Goal: Task Accomplishment & Management: Use online tool/utility

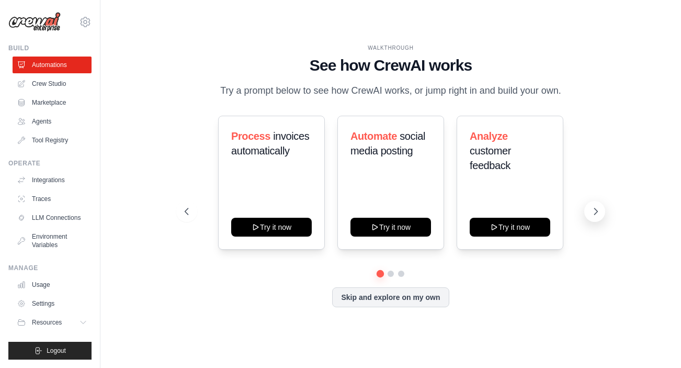
click at [590, 210] on button at bounding box center [595, 211] width 21 height 21
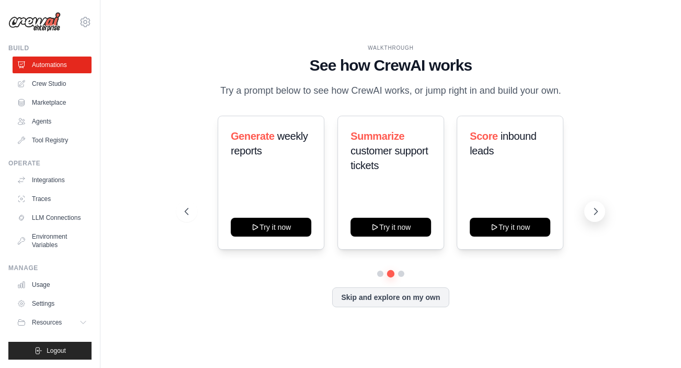
click at [590, 210] on button at bounding box center [595, 211] width 21 height 21
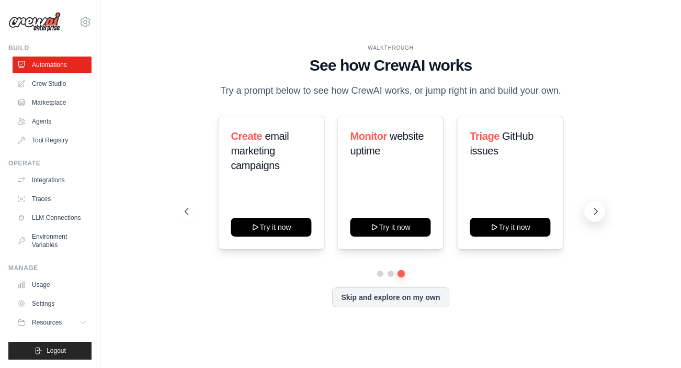
click at [590, 210] on button at bounding box center [595, 211] width 21 height 21
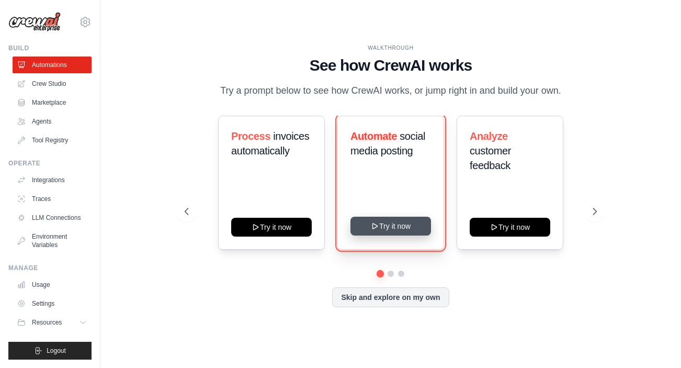
click at [396, 227] on button "Try it now" at bounding box center [391, 226] width 81 height 19
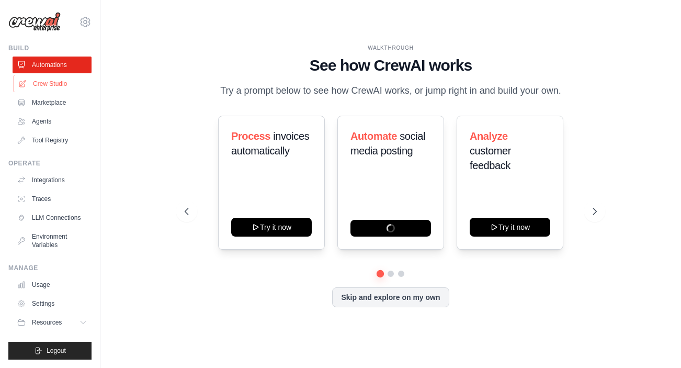
click at [47, 84] on link "Crew Studio" at bounding box center [53, 83] width 79 height 17
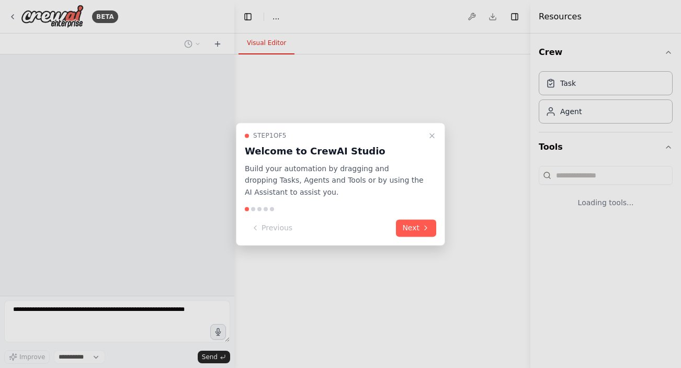
select select "****"
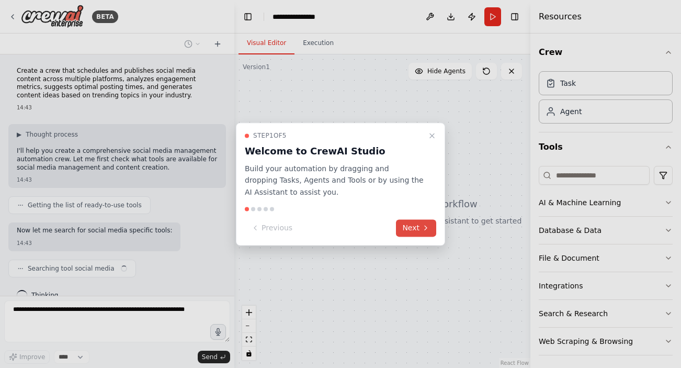
scroll to position [17, 0]
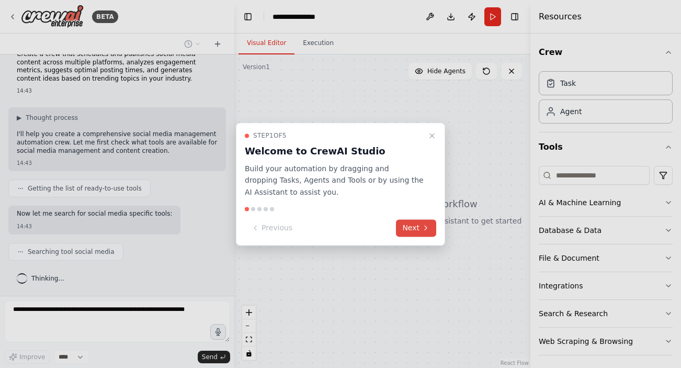
click at [418, 230] on button "Next" at bounding box center [416, 227] width 40 height 17
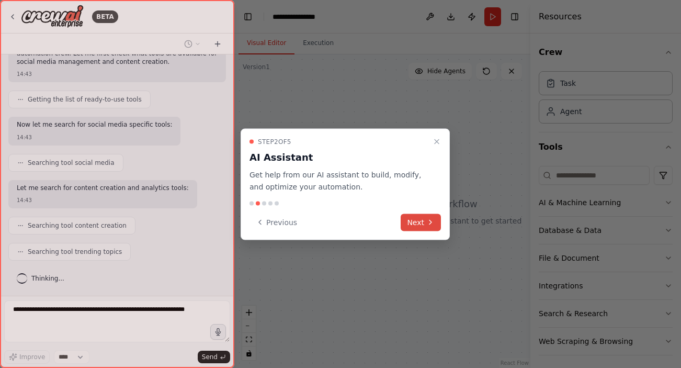
scroll to position [132, 0]
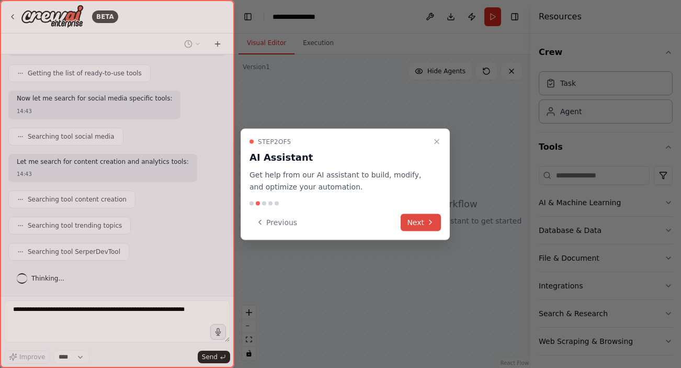
click at [432, 217] on button "Next" at bounding box center [421, 222] width 40 height 17
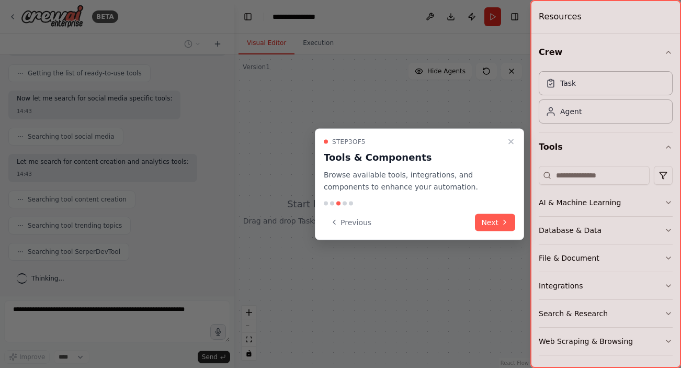
click at [522, 224] on div "Step 3 of 5 Tools & Components Browse available tools, integrations, and compon…" at bounding box center [419, 184] width 209 height 111
click at [497, 224] on button "Next" at bounding box center [495, 222] width 40 height 17
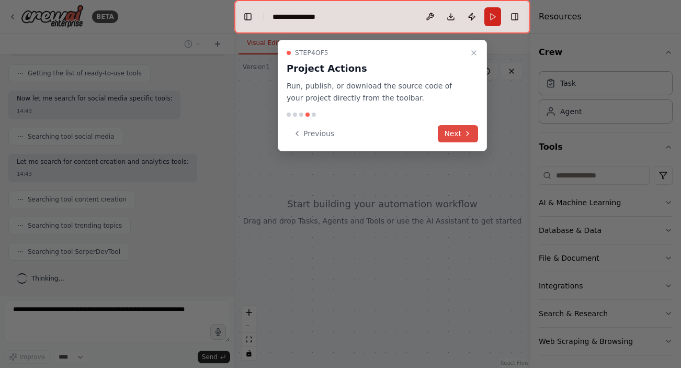
click at [453, 133] on button "Next" at bounding box center [458, 133] width 40 height 17
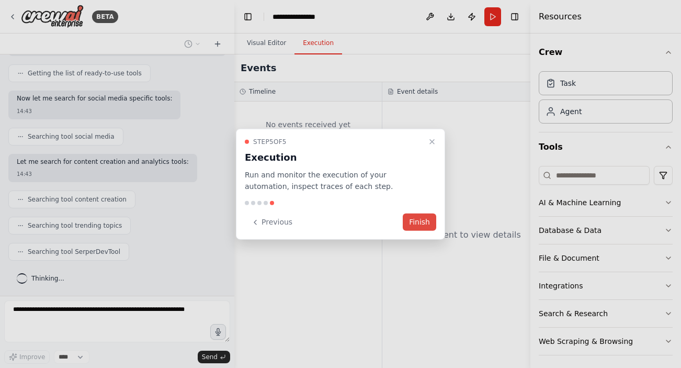
scroll to position [195, 0]
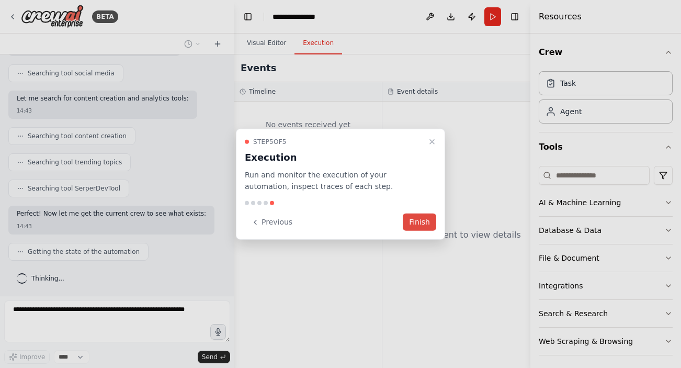
click at [413, 225] on button "Finish" at bounding box center [419, 222] width 33 height 17
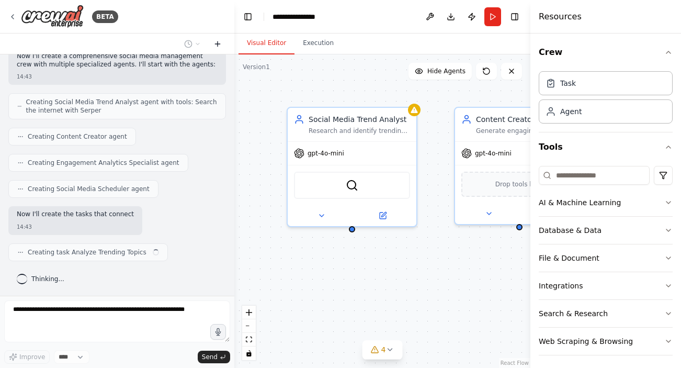
scroll to position [424, 0]
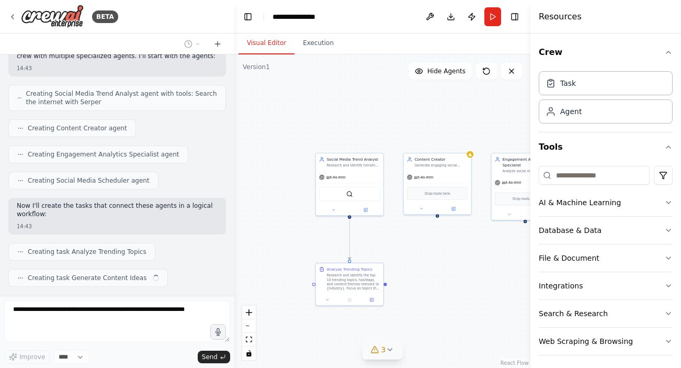
click at [389, 351] on icon at bounding box center [390, 349] width 8 height 8
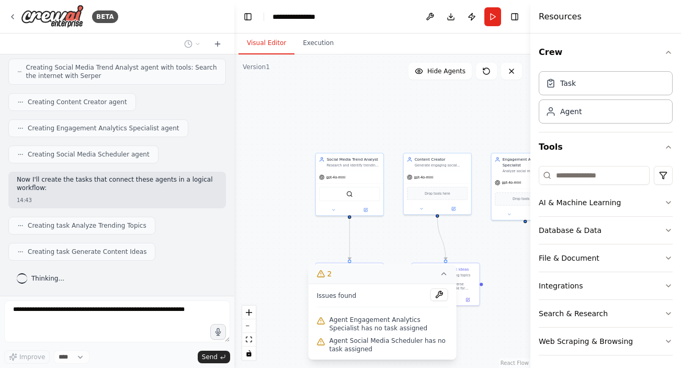
click at [445, 273] on icon at bounding box center [444, 274] width 8 height 8
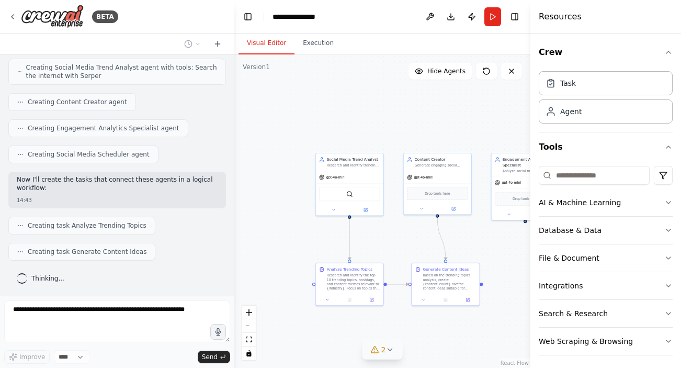
click at [74, 258] on div "Creating task Generate Content Ideas" at bounding box center [81, 252] width 147 height 18
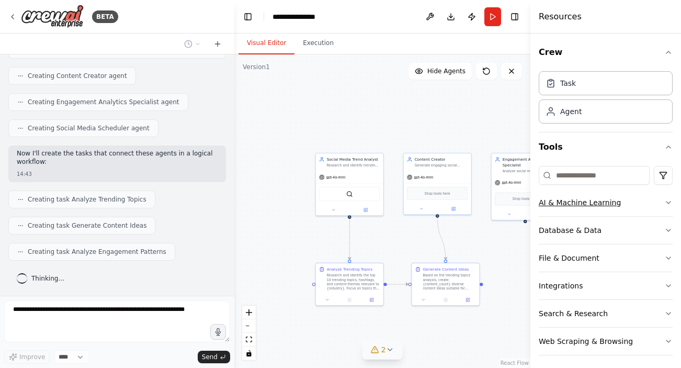
click at [664, 203] on button "AI & Machine Learning" at bounding box center [606, 202] width 134 height 27
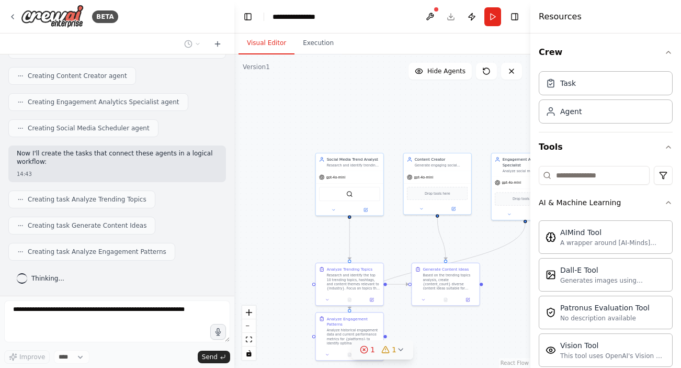
click at [673, 204] on div "Crew Task Agent Tools AI & Machine Learning AIMind Tool A wrapper around [AI-Mi…" at bounding box center [606, 200] width 151 height 334
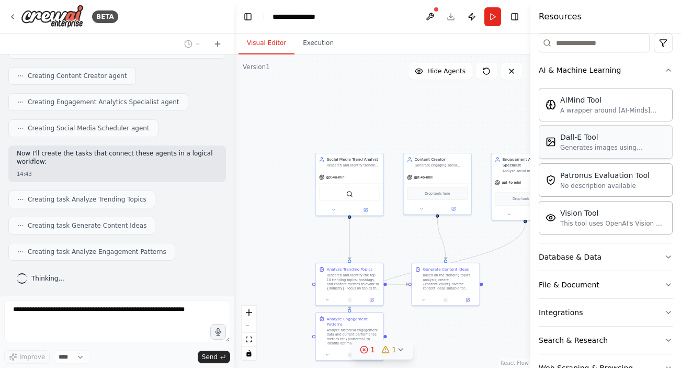
scroll to position [144, 0]
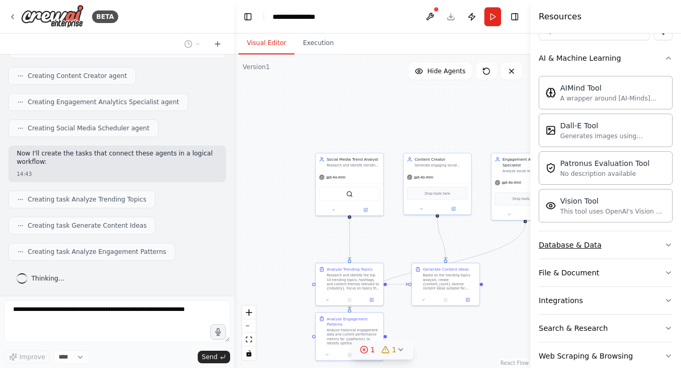
click at [653, 247] on button "Database & Data" at bounding box center [606, 244] width 134 height 27
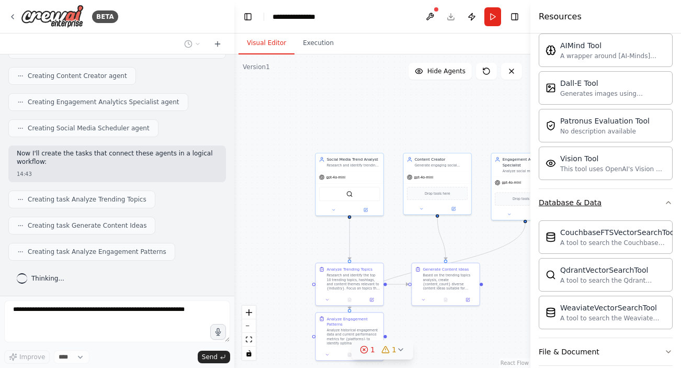
scroll to position [193, 0]
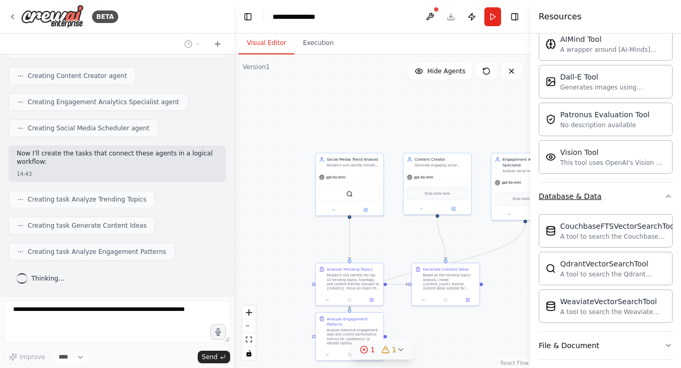
click at [669, 200] on icon "button" at bounding box center [669, 196] width 8 height 8
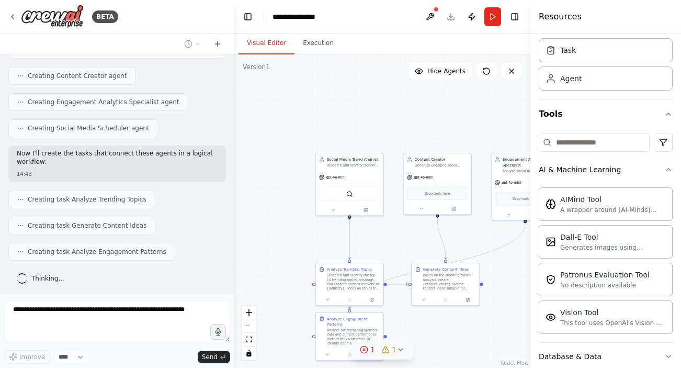
scroll to position [28, 0]
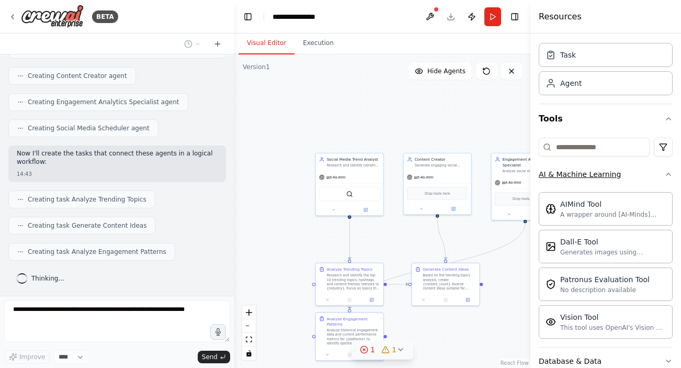
click at [655, 170] on button "AI & Machine Learning" at bounding box center [606, 174] width 134 height 27
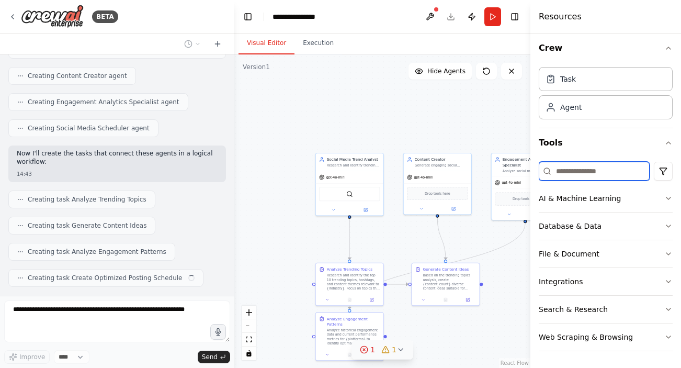
scroll to position [503, 0]
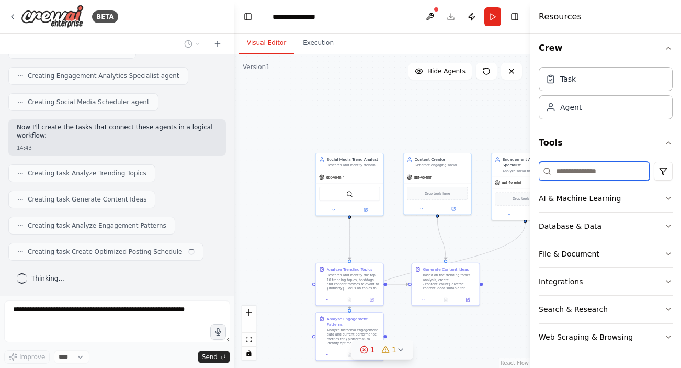
click at [591, 169] on input at bounding box center [594, 171] width 111 height 19
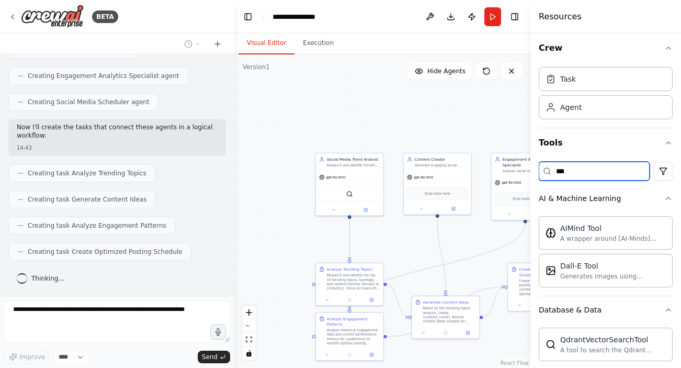
scroll to position [0, 0]
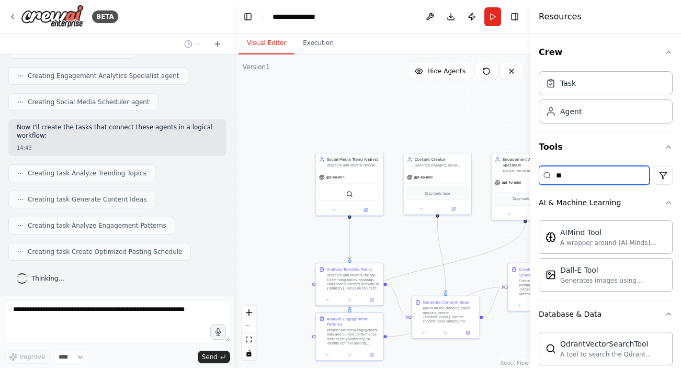
type input "*"
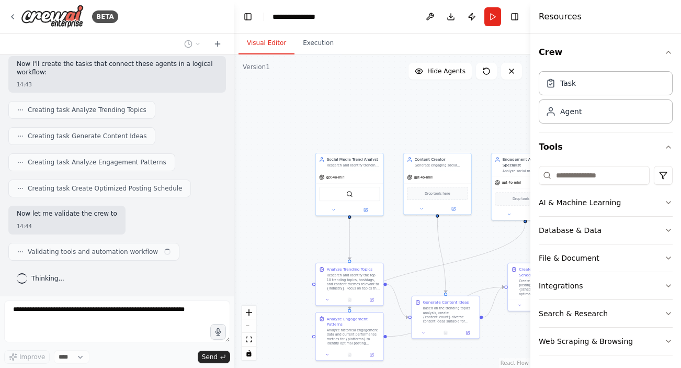
scroll to position [574, 0]
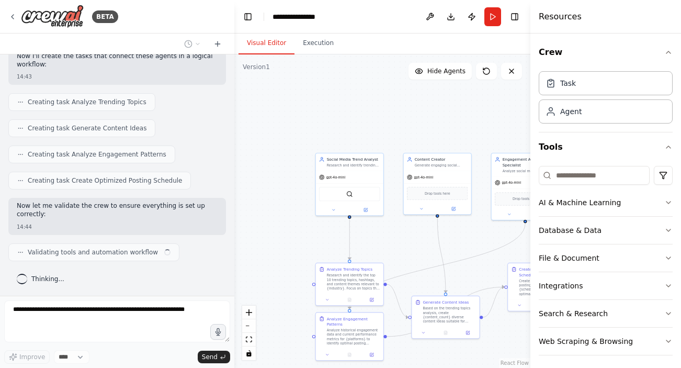
click at [493, 113] on div ".deletable-edge-delete-btn { width: 20px; height: 20px; border: 0px solid #ffff…" at bounding box center [382, 211] width 296 height 314
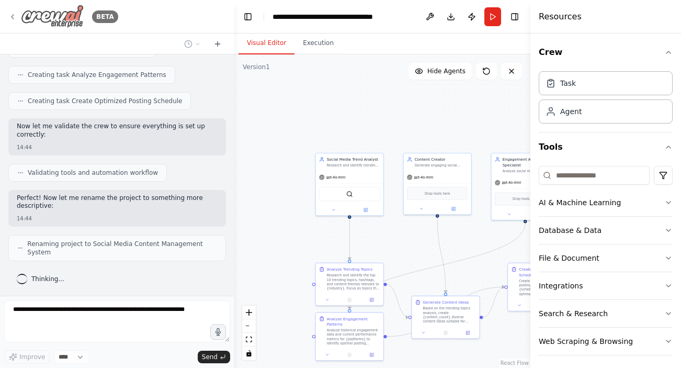
scroll to position [645, 0]
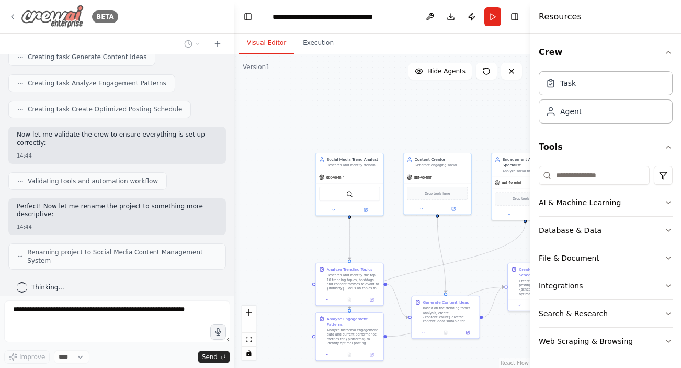
click at [13, 15] on icon at bounding box center [13, 17] width 2 height 4
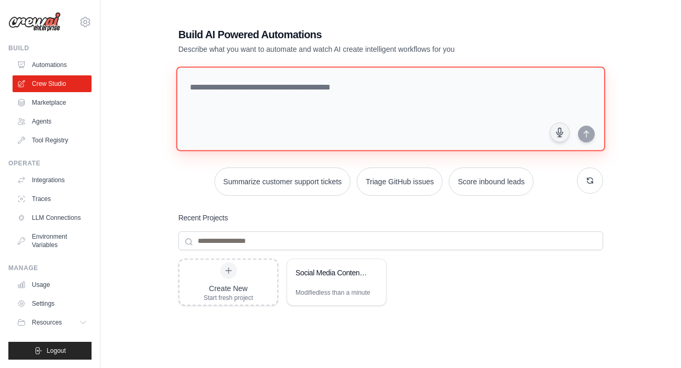
click at [288, 97] on textarea at bounding box center [390, 108] width 429 height 85
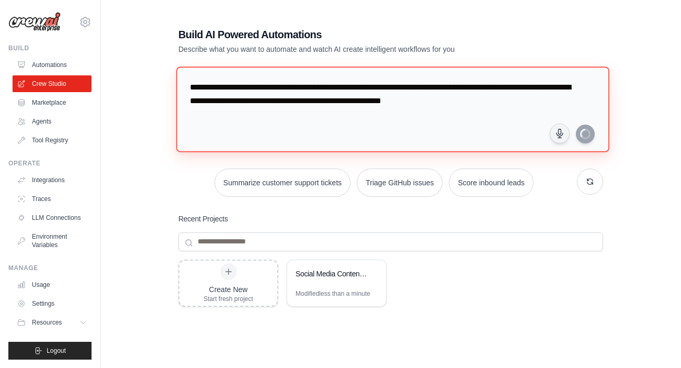
type textarea "**********"
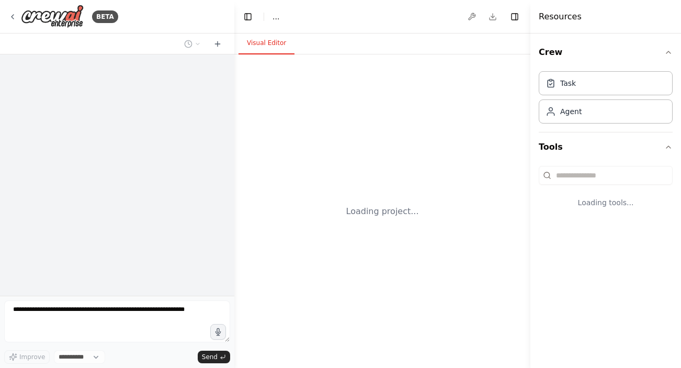
select select "****"
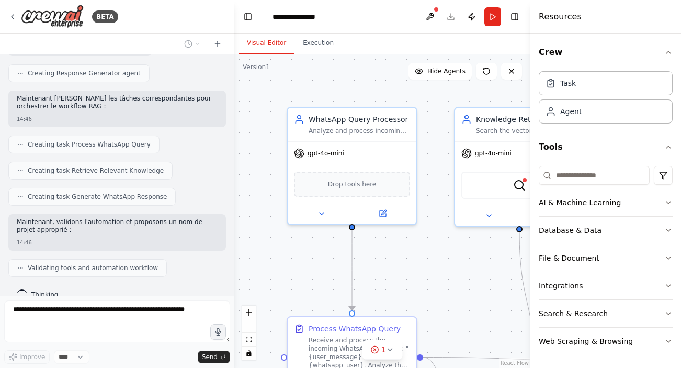
scroll to position [712, 0]
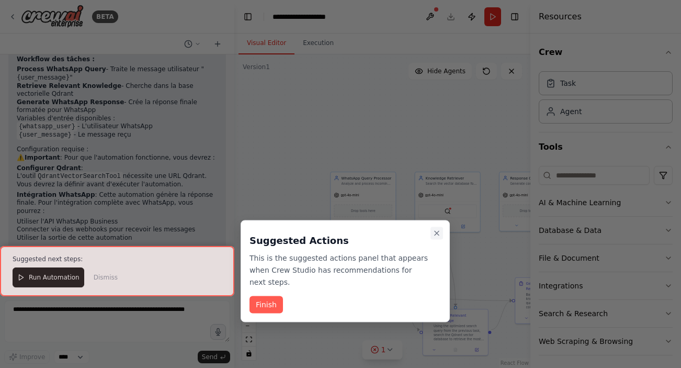
click at [438, 233] on icon "Close walkthrough" at bounding box center [437, 233] width 8 height 8
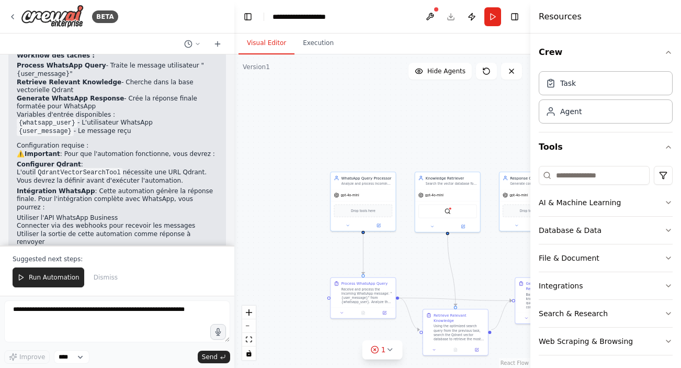
scroll to position [1051, 0]
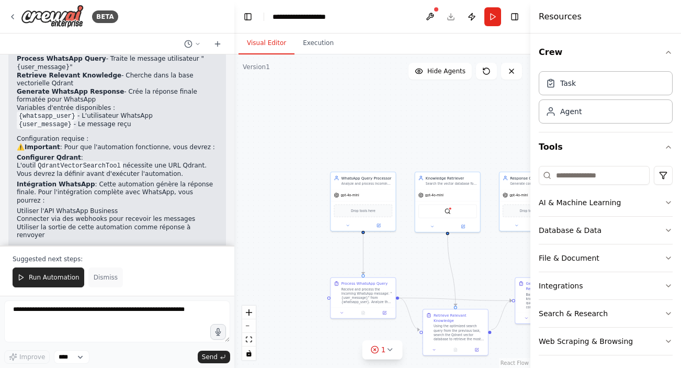
click at [100, 282] on button "Dismiss" at bounding box center [105, 277] width 35 height 20
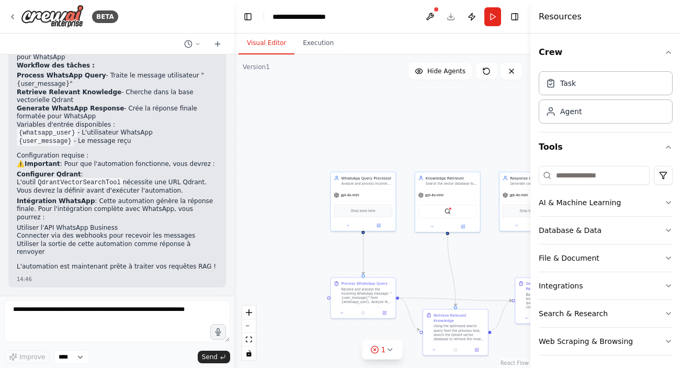
scroll to position [1001, 0]
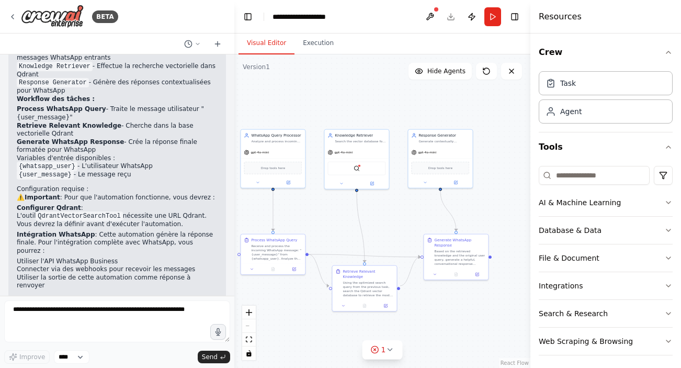
drag, startPoint x: 390, startPoint y: 144, endPoint x: 300, endPoint y: 102, distance: 99.7
click at [300, 102] on div ".deletable-edge-delete-btn { width: 20px; height: 20px; border: 0px solid #ffff…" at bounding box center [382, 211] width 296 height 314
drag, startPoint x: 370, startPoint y: 284, endPoint x: 371, endPoint y: 296, distance: 12.0
click at [371, 296] on div "Using the optimized search query from the previous task, search the Qdrant vect…" at bounding box center [370, 298] width 51 height 17
drag, startPoint x: 371, startPoint y: 296, endPoint x: 364, endPoint y: 292, distance: 7.9
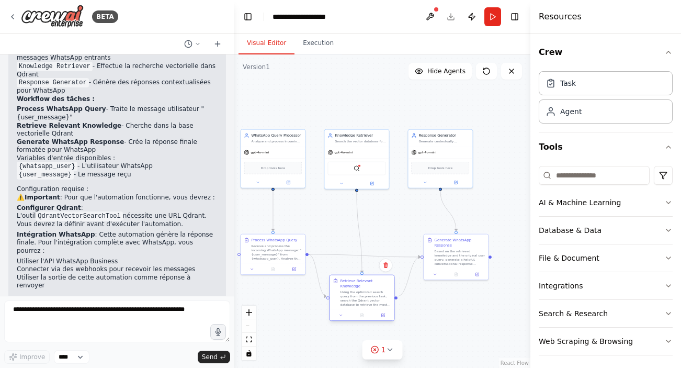
click at [365, 293] on div "Using the optimized search query from the previous task, search the Qdrant vect…" at bounding box center [365, 298] width 51 height 17
click at [424, 316] on div ".deletable-edge-delete-btn { width: 20px; height: 20px; border: 0px solid #ffff…" at bounding box center [382, 211] width 296 height 314
click at [519, 17] on button "Toggle Right Sidebar" at bounding box center [515, 16] width 15 height 15
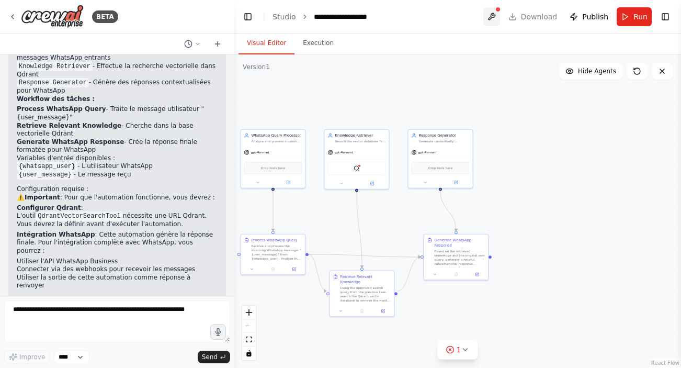
click at [491, 15] on button at bounding box center [492, 16] width 17 height 19
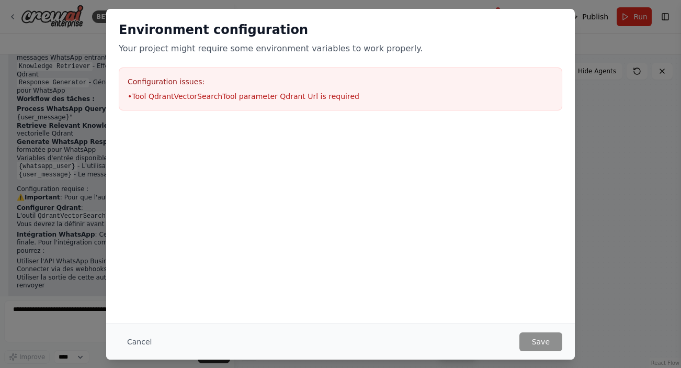
click at [496, 13] on div "Environment configuration Your project might require some environment variables…" at bounding box center [340, 66] width 469 height 114
click at [144, 338] on button "Cancel" at bounding box center [139, 341] width 41 height 19
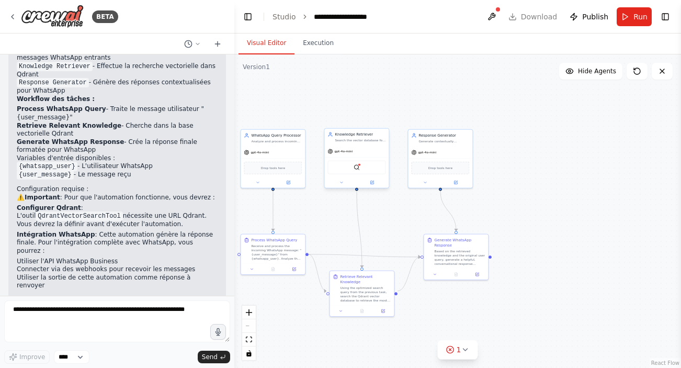
click at [360, 170] on div "QdrantVectorSearchTool" at bounding box center [357, 168] width 58 height 14
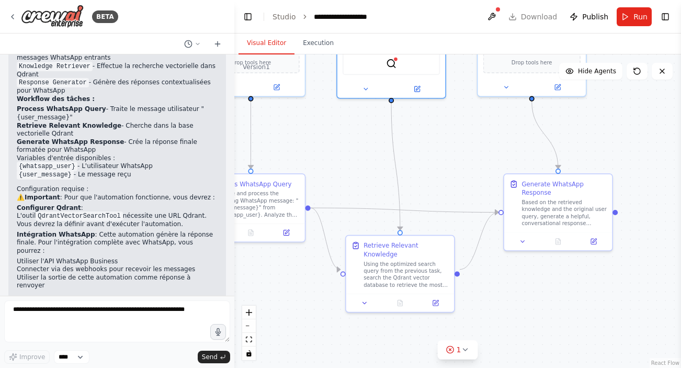
drag, startPoint x: 387, startPoint y: 251, endPoint x: 431, endPoint y: 145, distance: 114.3
click at [431, 145] on div ".deletable-edge-delete-btn { width: 20px; height: 20px; border: 0px solid #ffff…" at bounding box center [457, 211] width 447 height 314
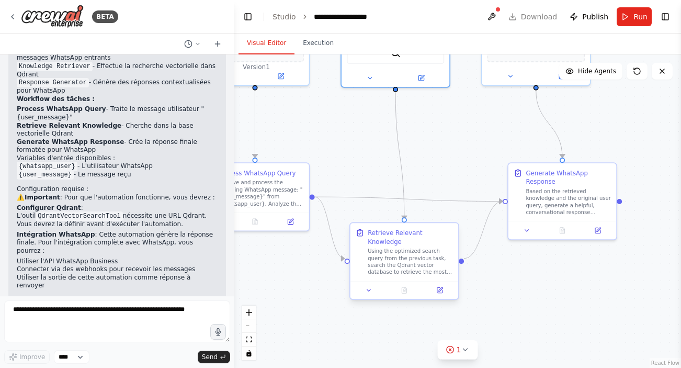
click at [417, 258] on div "Using the optimized search query from the previous task, search the Qdrant vect…" at bounding box center [410, 262] width 85 height 28
click at [372, 287] on icon at bounding box center [368, 290] width 7 height 7
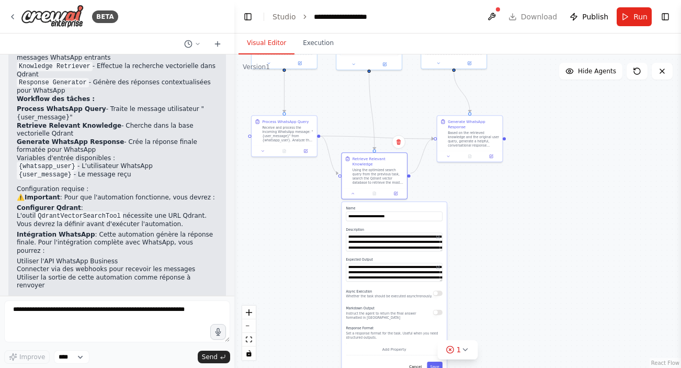
drag, startPoint x: 338, startPoint y: 323, endPoint x: 326, endPoint y: 230, distance: 93.9
click at [326, 229] on div ".deletable-edge-delete-btn { width: 20px; height: 20px; border: 0px solid #ffff…" at bounding box center [457, 211] width 447 height 314
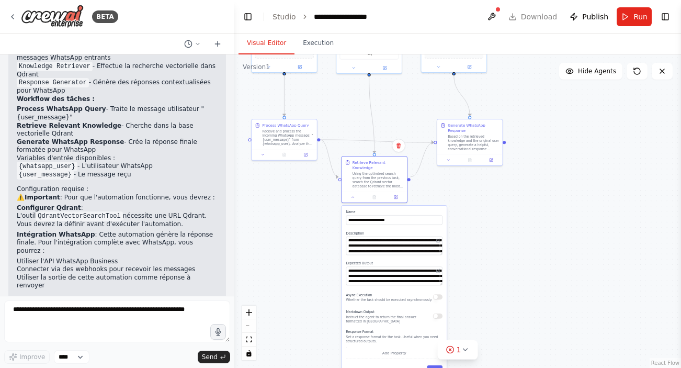
click at [461, 201] on div ".deletable-edge-delete-btn { width: 20px; height: 20px; border: 0px solid #ffff…" at bounding box center [457, 211] width 447 height 314
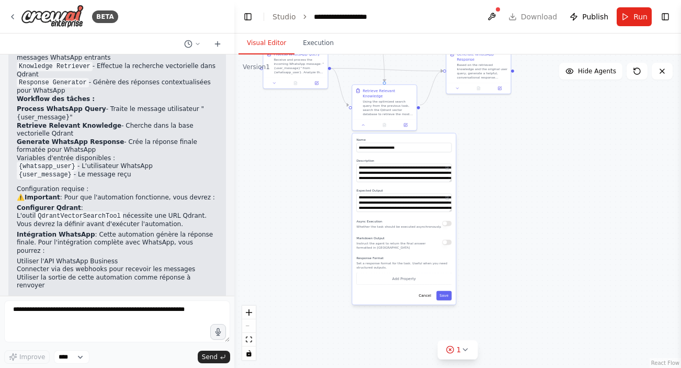
drag, startPoint x: 277, startPoint y: 279, endPoint x: 286, endPoint y: 207, distance: 73.3
click at [286, 207] on div ".deletable-edge-delete-btn { width: 20px; height: 20px; border: 0px solid #ffff…" at bounding box center [457, 211] width 447 height 314
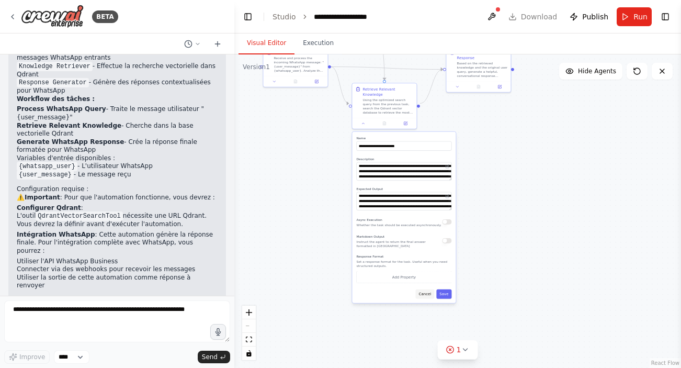
click at [425, 289] on button "Cancel" at bounding box center [425, 293] width 19 height 9
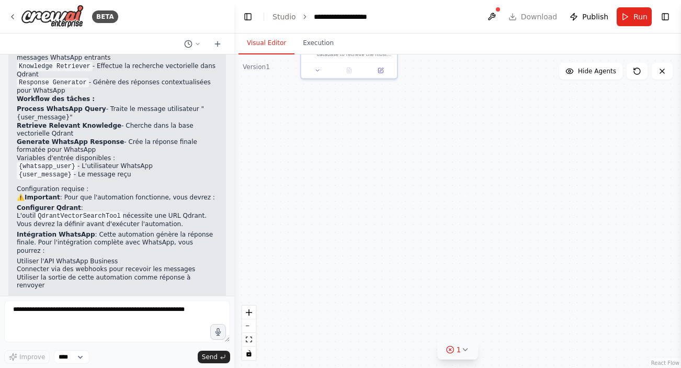
click at [461, 348] on icon at bounding box center [465, 349] width 8 height 8
click at [486, 346] on span "Tool QdrantVectorSearchTool parameter Qdrant Url is required" at bounding box center [464, 345] width 194 height 17
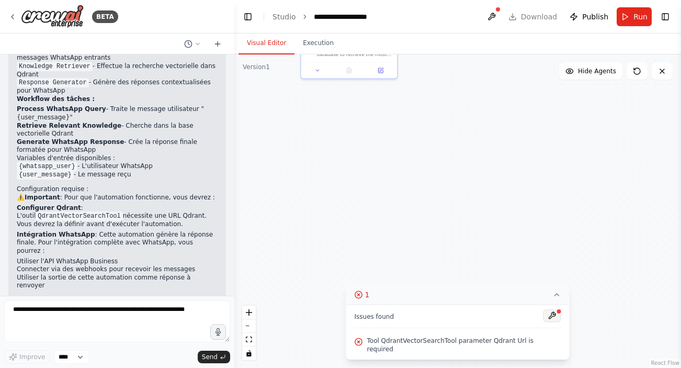
click at [551, 320] on button at bounding box center [553, 315] width 18 height 13
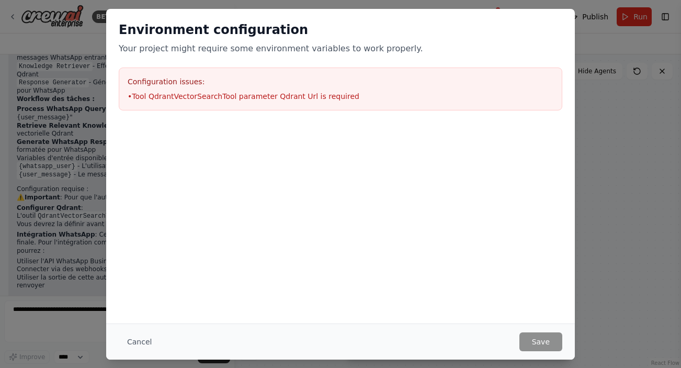
click at [257, 83] on h3 "Configuration issues:" at bounding box center [341, 81] width 426 height 10
click at [140, 341] on button "Cancel" at bounding box center [139, 341] width 41 height 19
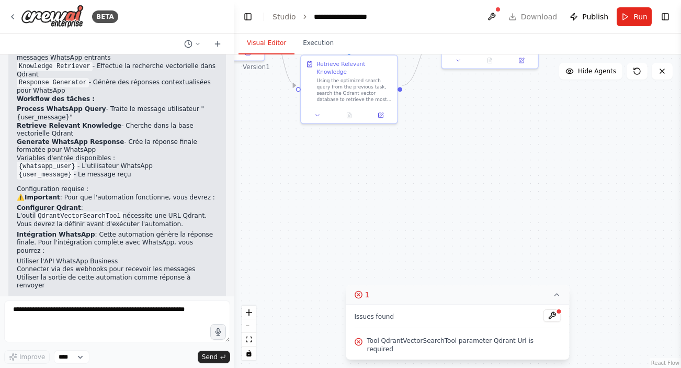
drag, startPoint x: 340, startPoint y: 191, endPoint x: 377, endPoint y: 335, distance: 149.2
click at [377, 335] on div "Version 1 Show Tools Hide Agents .deletable-edge-delete-btn { width: 20px; heig…" at bounding box center [457, 211] width 447 height 314
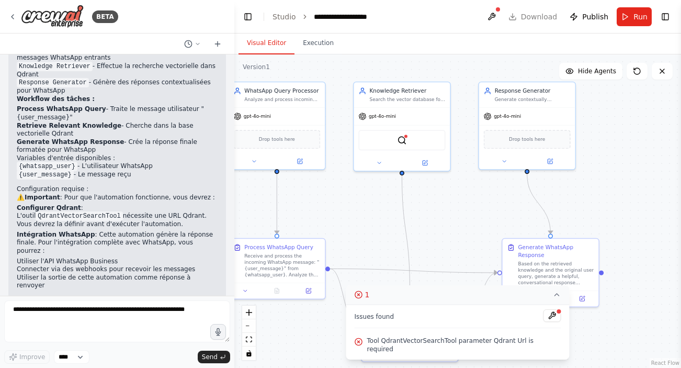
drag, startPoint x: 301, startPoint y: 213, endPoint x: 325, endPoint y: 352, distance: 140.6
click at [325, 352] on div ".deletable-edge-delete-btn { width: 20px; height: 20px; border: 0px solid #ffff…" at bounding box center [457, 211] width 447 height 314
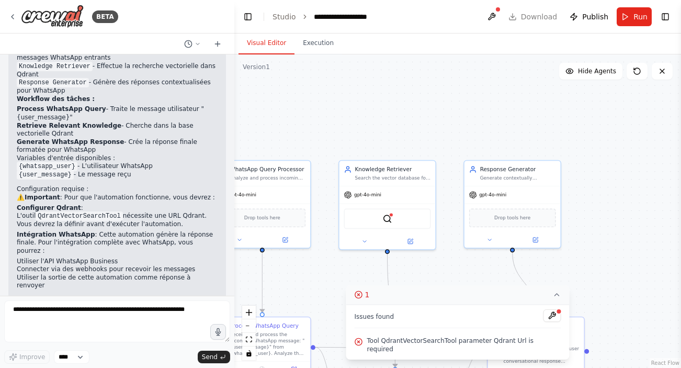
drag, startPoint x: 379, startPoint y: 233, endPoint x: 375, endPoint y: 312, distance: 79.1
click at [375, 312] on div "Version 1 Show Tools Hide Agents .deletable-edge-delete-btn { width: 20px; heig…" at bounding box center [457, 211] width 447 height 314
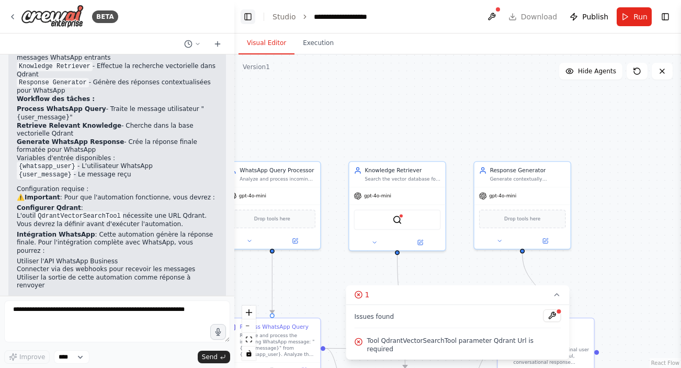
click at [243, 23] on button "Toggle Left Sidebar" at bounding box center [248, 16] width 15 height 15
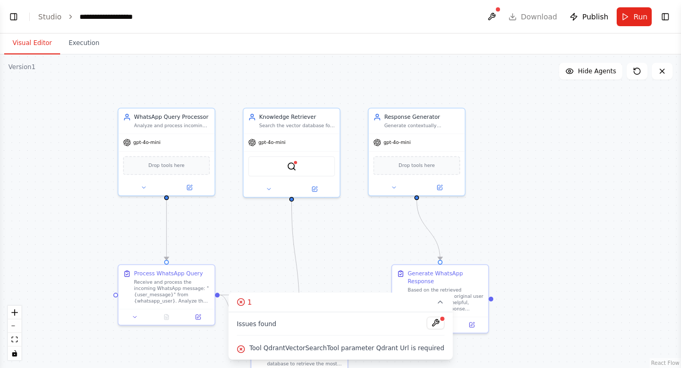
drag, startPoint x: 243, startPoint y: 105, endPoint x: 373, endPoint y: 49, distance: 141.2
click at [374, 50] on div "Visual Editor Execution Version 1 Show Tools Hide Agents .deletable-edge-delete…" at bounding box center [340, 200] width 681 height 334
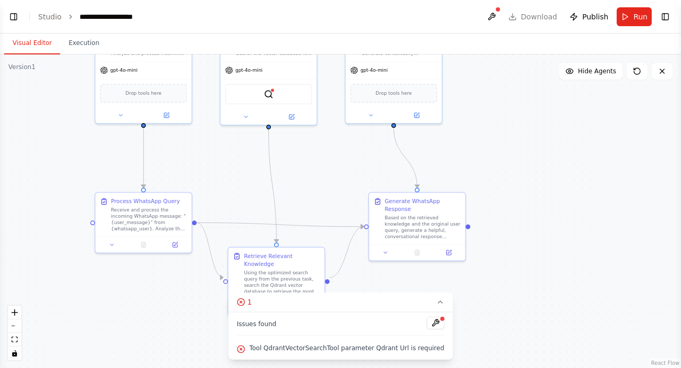
drag, startPoint x: 520, startPoint y: 166, endPoint x: 496, endPoint y: 96, distance: 74.3
click at [496, 96] on div ".deletable-edge-delete-btn { width: 20px; height: 20px; border: 0px solid #ffff…" at bounding box center [340, 211] width 681 height 314
click at [437, 298] on icon at bounding box center [440, 302] width 8 height 8
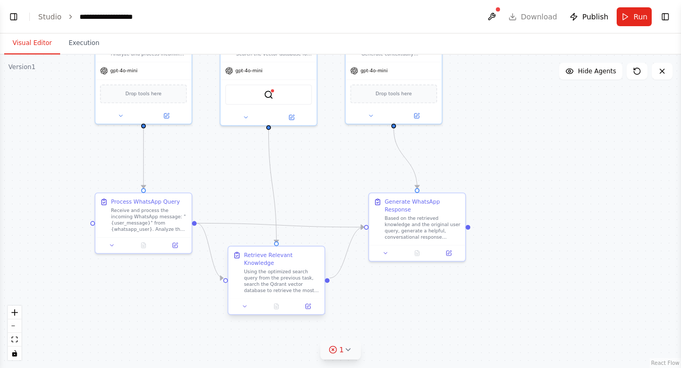
click at [298, 275] on div "Using the optimized search query from the previous task, search the Qdrant vect…" at bounding box center [282, 281] width 76 height 25
click at [307, 306] on div at bounding box center [276, 306] width 97 height 16
click at [312, 298] on div at bounding box center [276, 306] width 97 height 16
click at [310, 304] on icon at bounding box center [310, 306] width 4 height 4
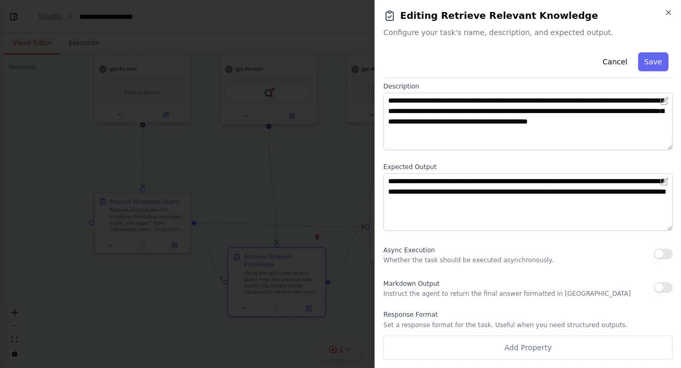
scroll to position [0, 0]
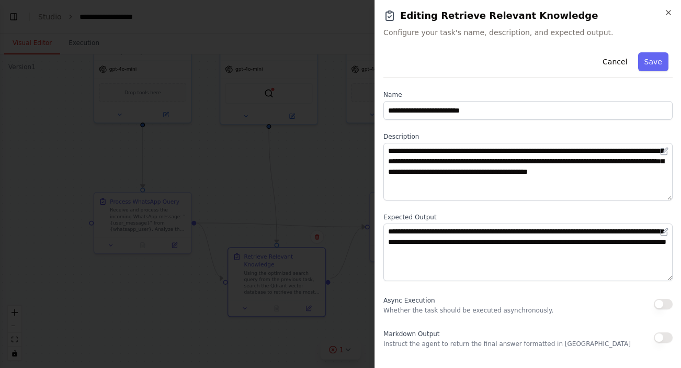
click at [342, 156] on div at bounding box center [340, 184] width 681 height 368
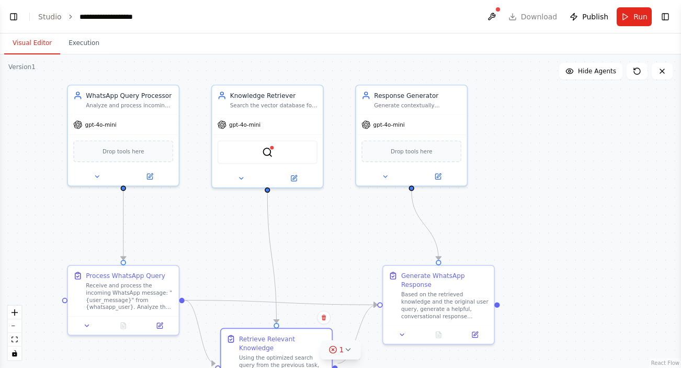
drag, startPoint x: 329, startPoint y: 138, endPoint x: 328, endPoint y: 210, distance: 72.8
click at [329, 210] on div ".deletable-edge-delete-btn { width: 20px; height: 20px; border: 0px solid #ffff…" at bounding box center [340, 211] width 681 height 314
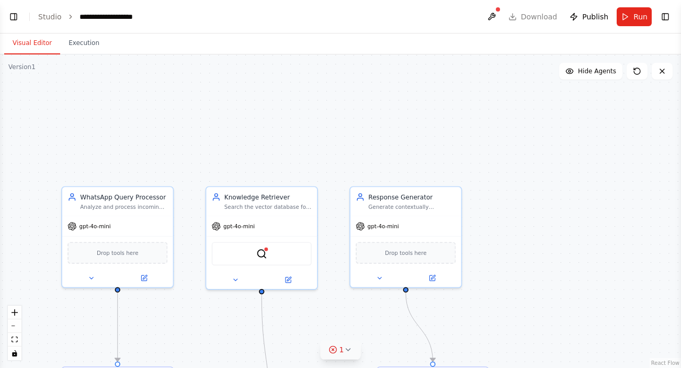
drag, startPoint x: 340, startPoint y: 214, endPoint x: 334, endPoint y: 315, distance: 100.7
click at [334, 315] on div ".deletable-edge-delete-btn { width: 20px; height: 20px; border: 0px solid #ffff…" at bounding box center [340, 211] width 681 height 314
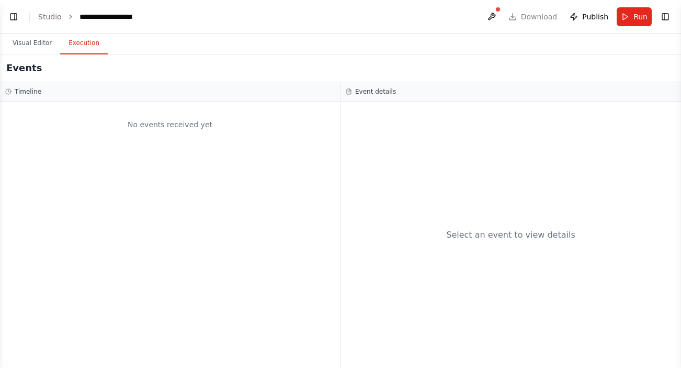
click at [90, 37] on button "Execution" at bounding box center [84, 43] width 48 height 22
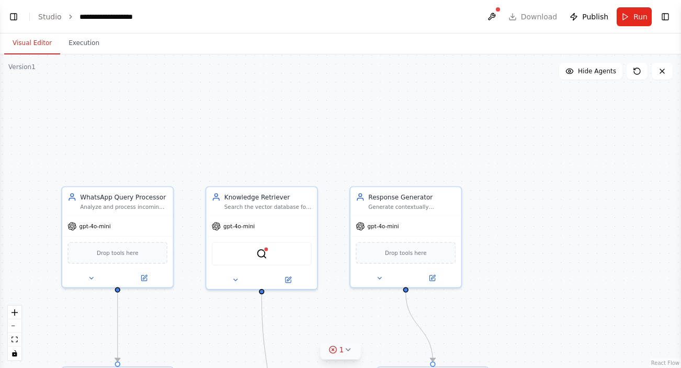
click at [40, 42] on button "Visual Editor" at bounding box center [32, 43] width 56 height 22
click at [15, 18] on button "Toggle Left Sidebar" at bounding box center [13, 16] width 15 height 15
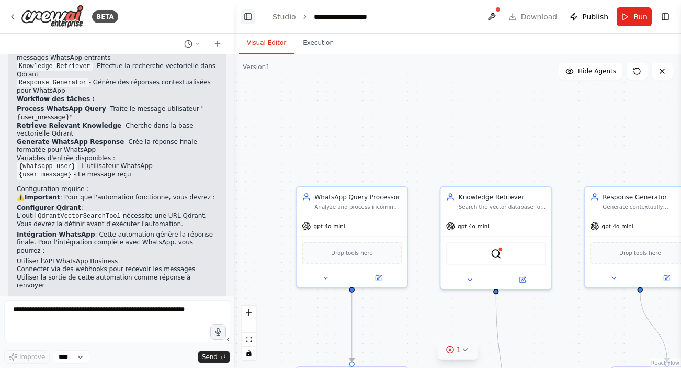
click at [252, 24] on button "Toggle Left Sidebar" at bounding box center [248, 16] width 15 height 15
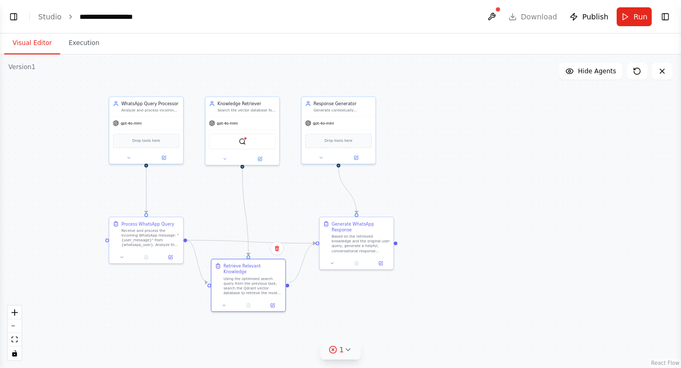
drag, startPoint x: 348, startPoint y: 139, endPoint x: 259, endPoint y: 75, distance: 108.8
click at [259, 75] on div ".deletable-edge-delete-btn { width: 20px; height: 20px; border: 0px solid #ffff…" at bounding box center [340, 211] width 681 height 314
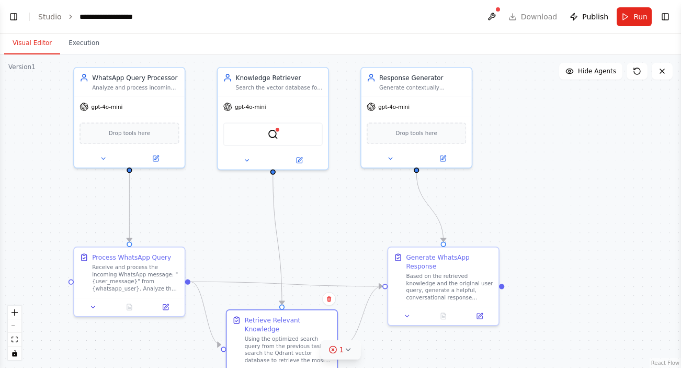
drag, startPoint x: 264, startPoint y: 192, endPoint x: 311, endPoint y: 208, distance: 49.5
click at [311, 208] on div ".deletable-edge-delete-btn { width: 20px; height: 20px; border: 0px solid #ffff…" at bounding box center [340, 211] width 681 height 314
click at [272, 135] on img at bounding box center [274, 134] width 11 height 11
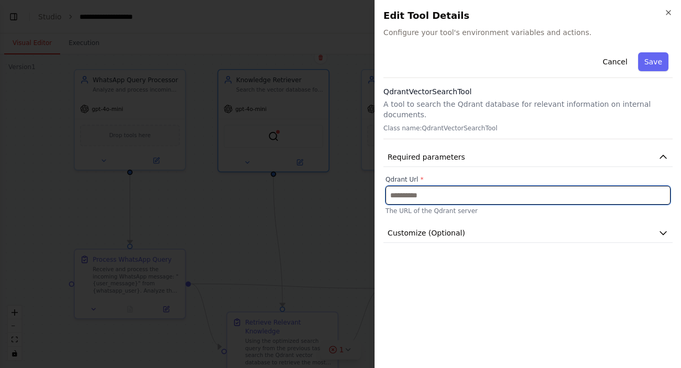
click at [416, 187] on input "text" at bounding box center [528, 195] width 285 height 19
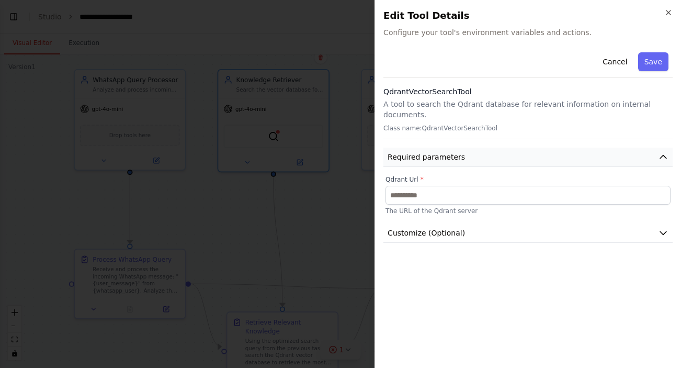
click at [440, 152] on span "Required parameters" at bounding box center [426, 157] width 77 height 10
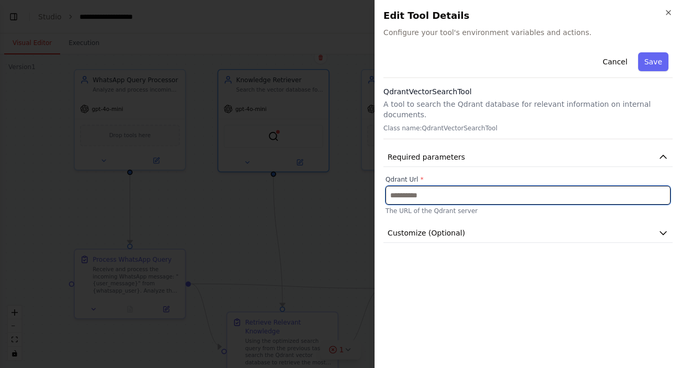
click at [423, 186] on input "text" at bounding box center [528, 195] width 285 height 19
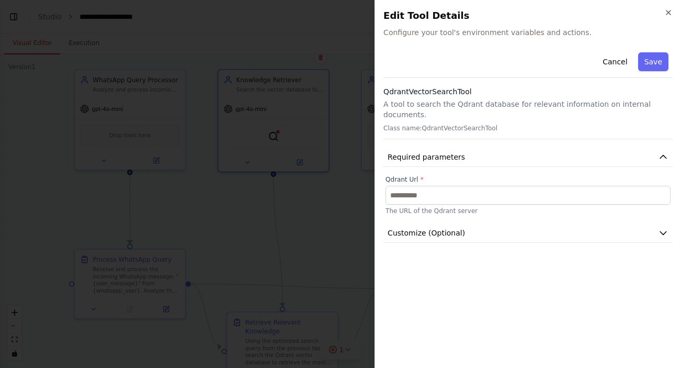
click at [345, 99] on div at bounding box center [340, 184] width 681 height 368
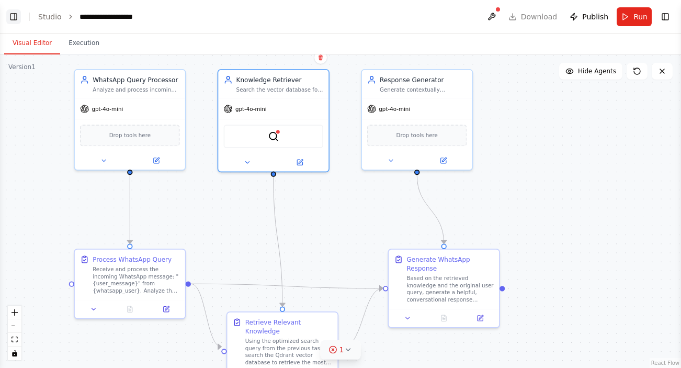
click at [14, 18] on button "Toggle Left Sidebar" at bounding box center [13, 16] width 15 height 15
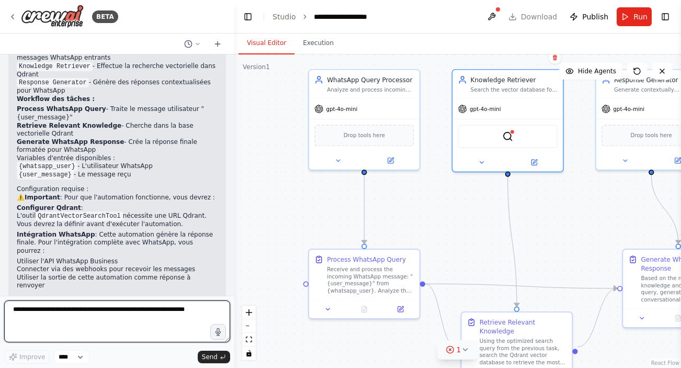
click at [63, 306] on textarea at bounding box center [117, 321] width 226 height 42
type textarea "**********"
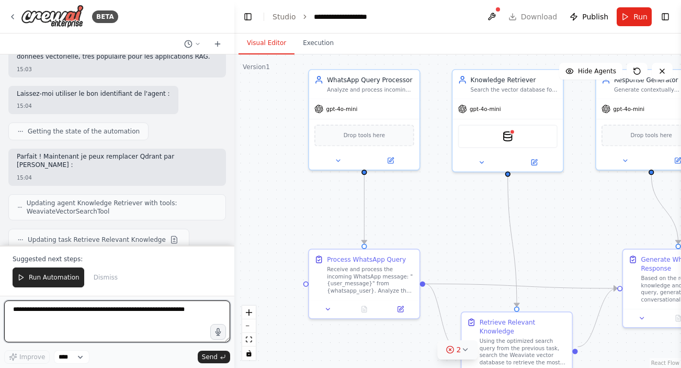
scroll to position [1503, 0]
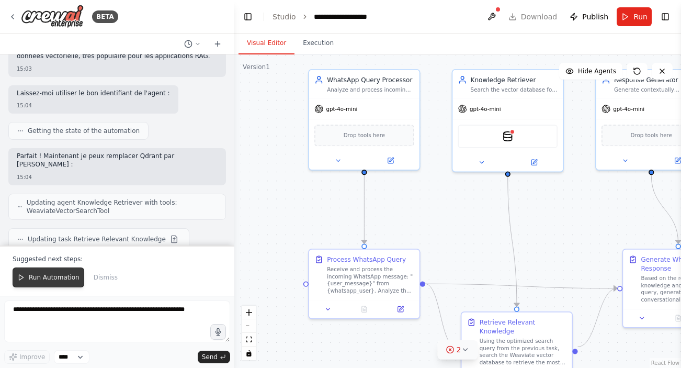
click at [45, 274] on span "Run Automation" at bounding box center [54, 277] width 51 height 8
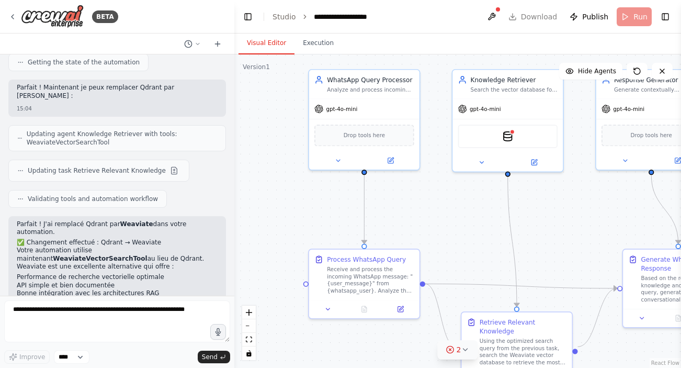
scroll to position [1661, 0]
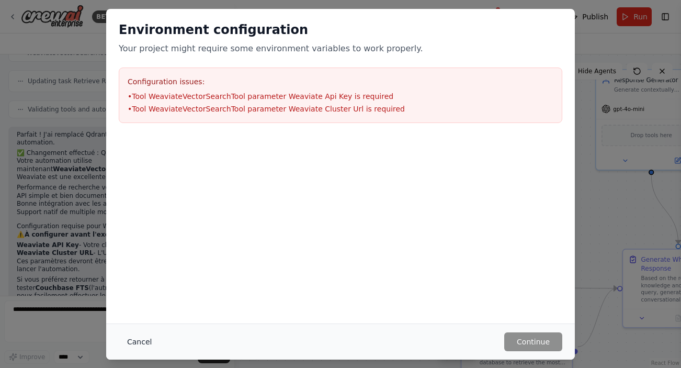
click at [140, 340] on button "Cancel" at bounding box center [139, 341] width 41 height 19
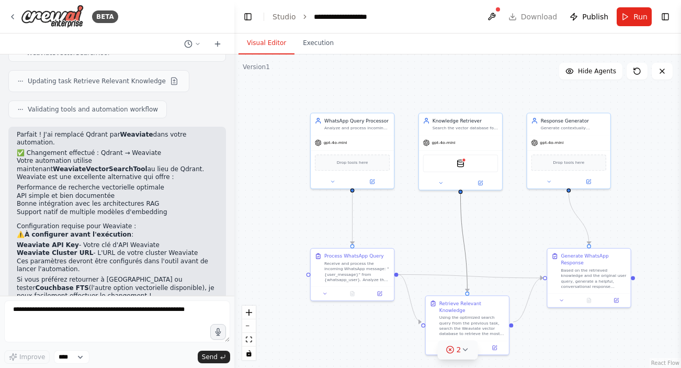
drag, startPoint x: 468, startPoint y: 261, endPoint x: 416, endPoint y: 228, distance: 61.9
click at [416, 228] on div ".deletable-edge-delete-btn { width: 20px; height: 20px; border: 0px solid #ffff…" at bounding box center [457, 211] width 447 height 314
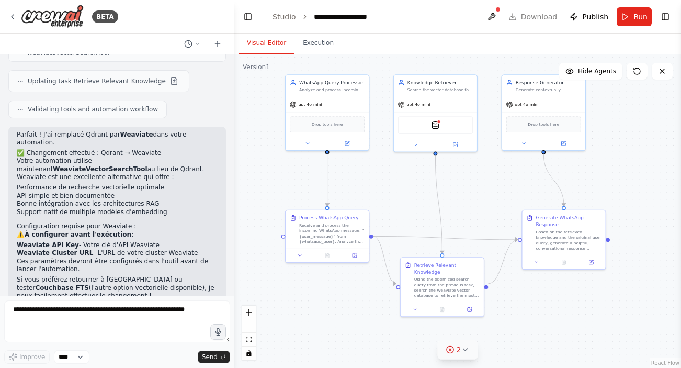
drag, startPoint x: 416, startPoint y: 228, endPoint x: 390, endPoint y: 189, distance: 46.0
click at [390, 189] on div ".deletable-edge-delete-btn { width: 20px; height: 20px; border: 0px solid #ffff…" at bounding box center [457, 211] width 447 height 314
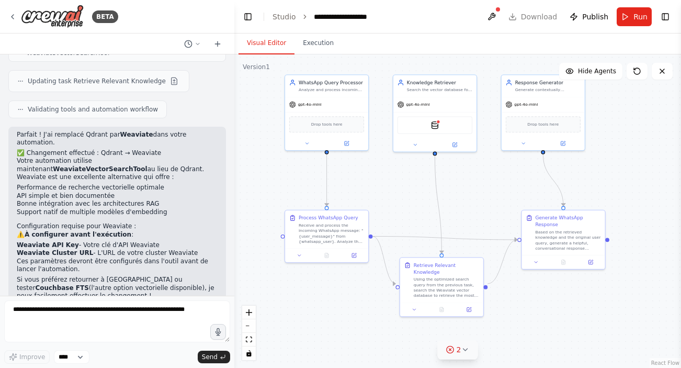
click at [390, 189] on div ".deletable-edge-delete-btn { width: 20px; height: 20px; border: 0px solid #ffff…" at bounding box center [457, 211] width 447 height 314
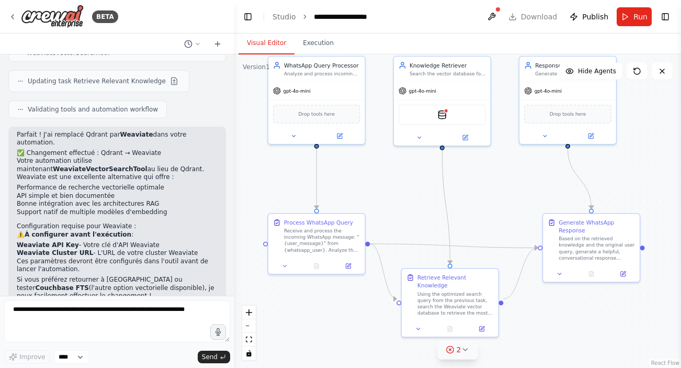
click at [390, 189] on div ".deletable-edge-delete-btn { width: 20px; height: 20px; border: 0px solid #ffff…" at bounding box center [457, 211] width 447 height 314
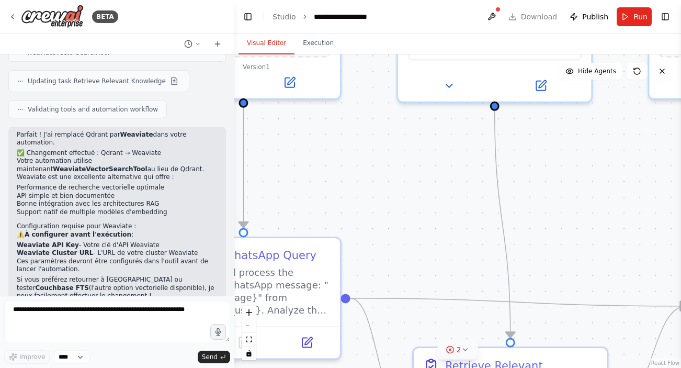
click at [391, 187] on div ".deletable-edge-delete-btn { width: 20px; height: 20px; border: 0px solid #ffff…" at bounding box center [457, 211] width 447 height 314
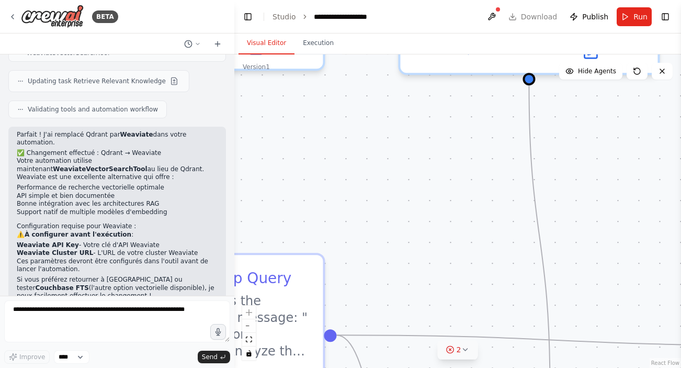
click at [391, 187] on div ".deletable-edge-delete-btn { width: 20px; height: 20px; border: 0px solid #ffff…" at bounding box center [457, 211] width 447 height 314
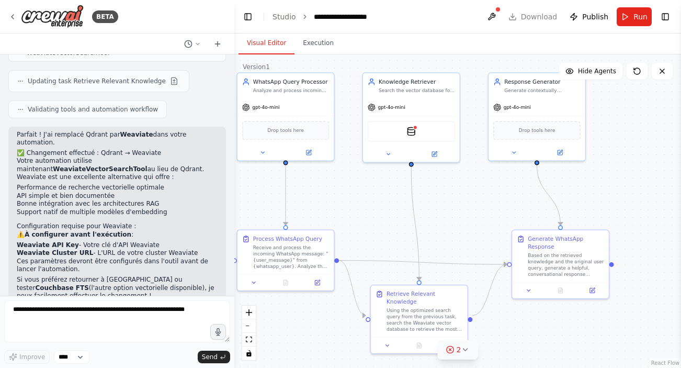
drag, startPoint x: 417, startPoint y: 185, endPoint x: 385, endPoint y: 200, distance: 35.4
click at [386, 200] on div ".deletable-edge-delete-btn { width: 20px; height: 20px; border: 0px solid #ffff…" at bounding box center [457, 211] width 447 height 314
click at [412, 127] on img at bounding box center [411, 128] width 9 height 9
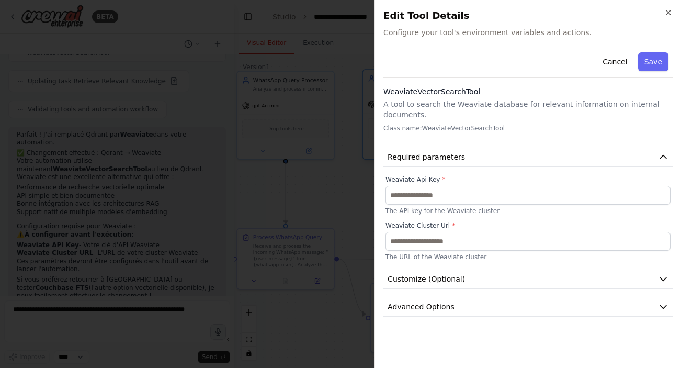
click at [412, 127] on div at bounding box center [340, 184] width 681 height 368
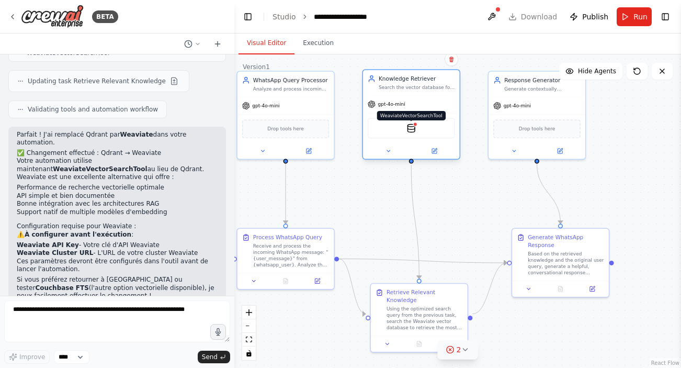
click at [412, 127] on img at bounding box center [411, 128] width 9 height 9
